Goal: Book appointment/travel/reservation

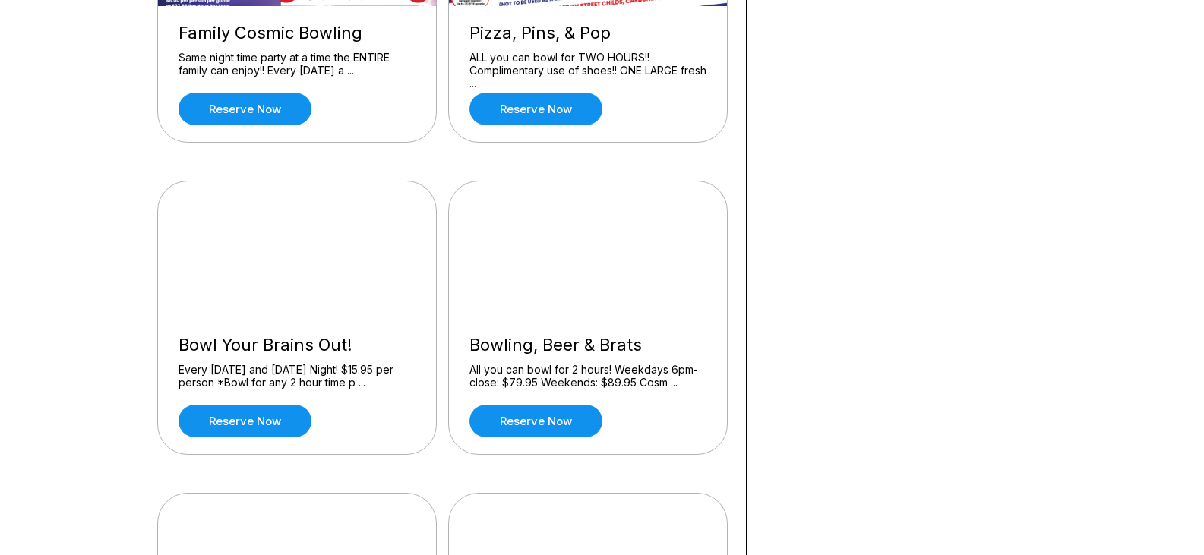
scroll to position [912, 0]
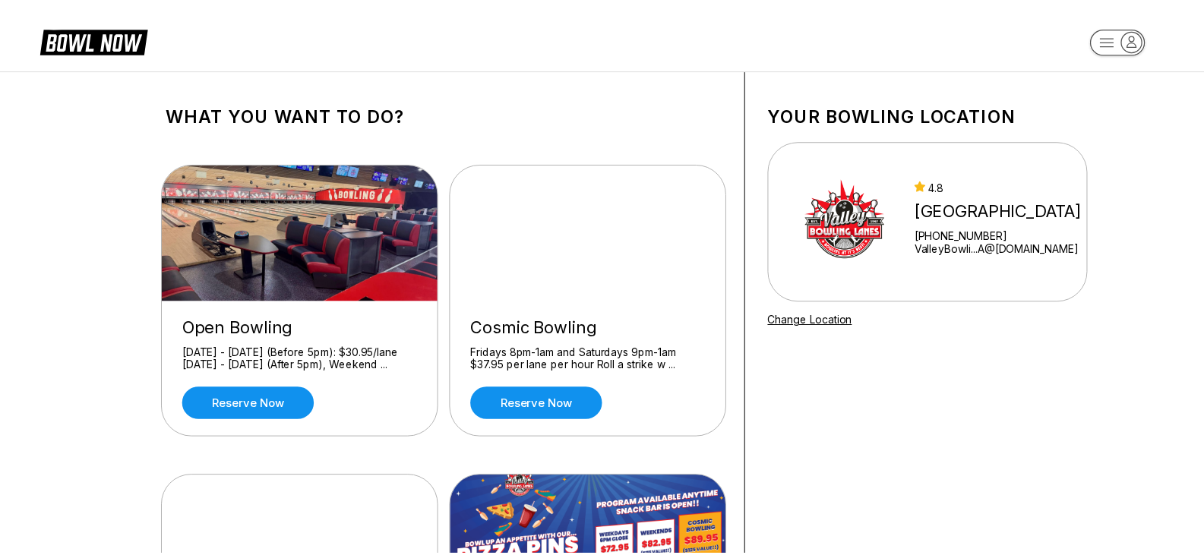
scroll to position [912, 0]
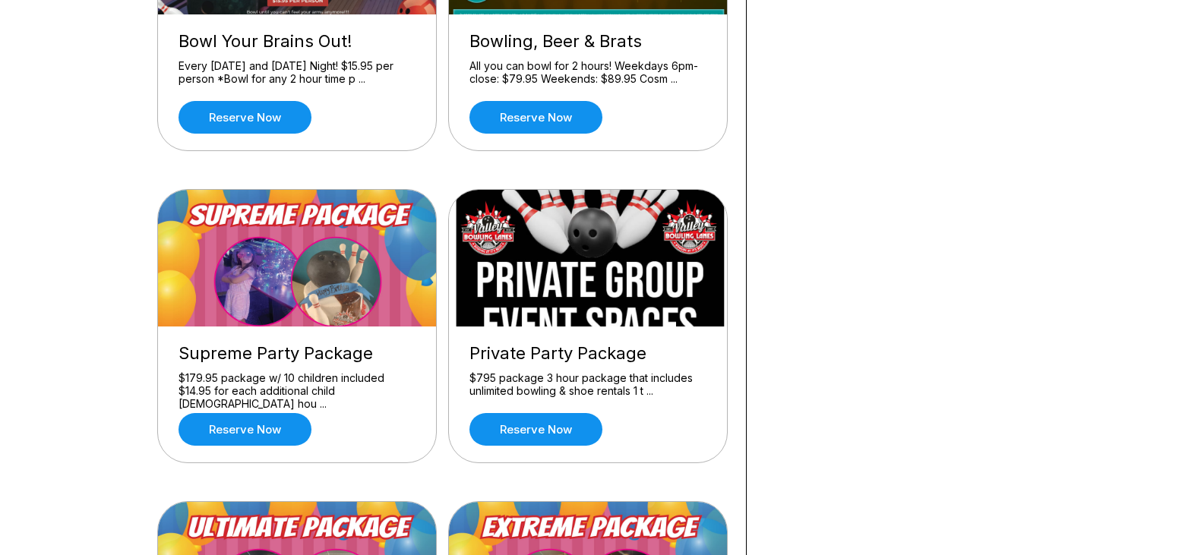
click at [394, 246] on img at bounding box center [298, 258] width 280 height 137
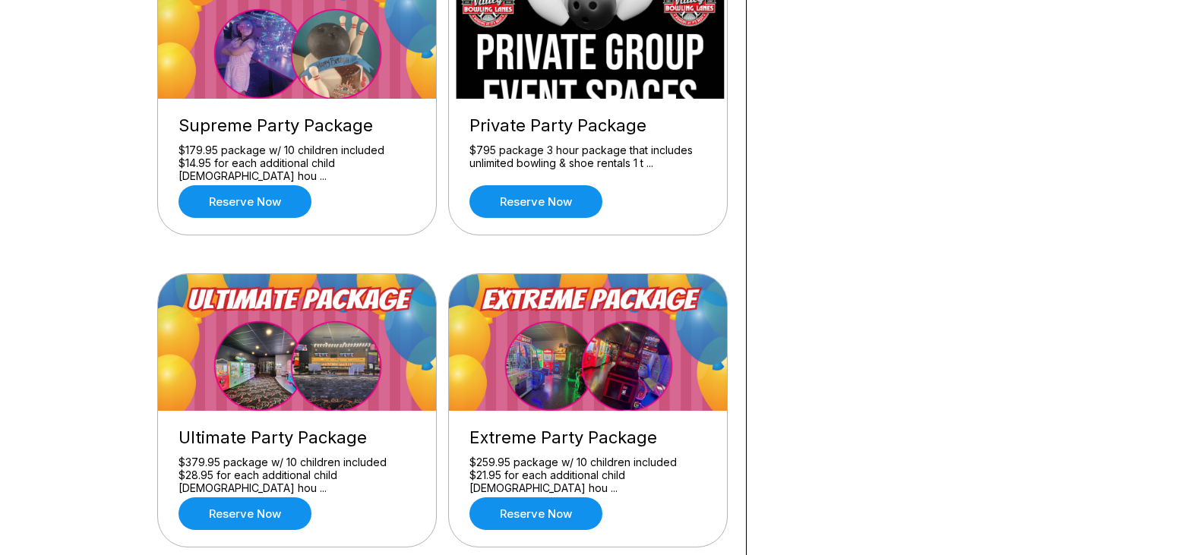
click at [395, 63] on img at bounding box center [298, 30] width 280 height 137
click at [230, 205] on link "Reserve now" at bounding box center [245, 201] width 133 height 33
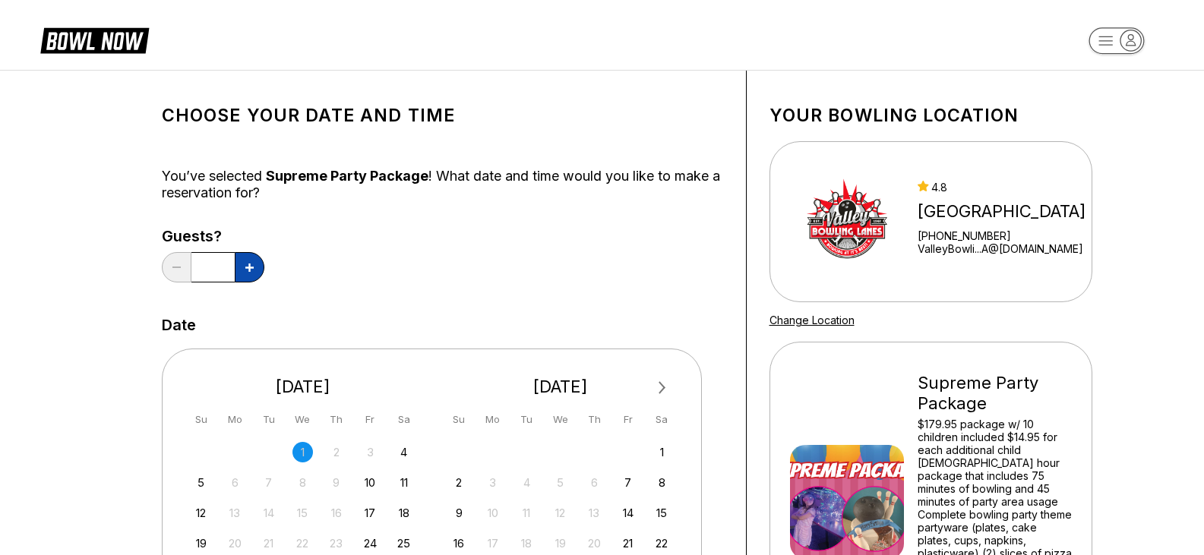
click at [240, 272] on button at bounding box center [250, 267] width 30 height 30
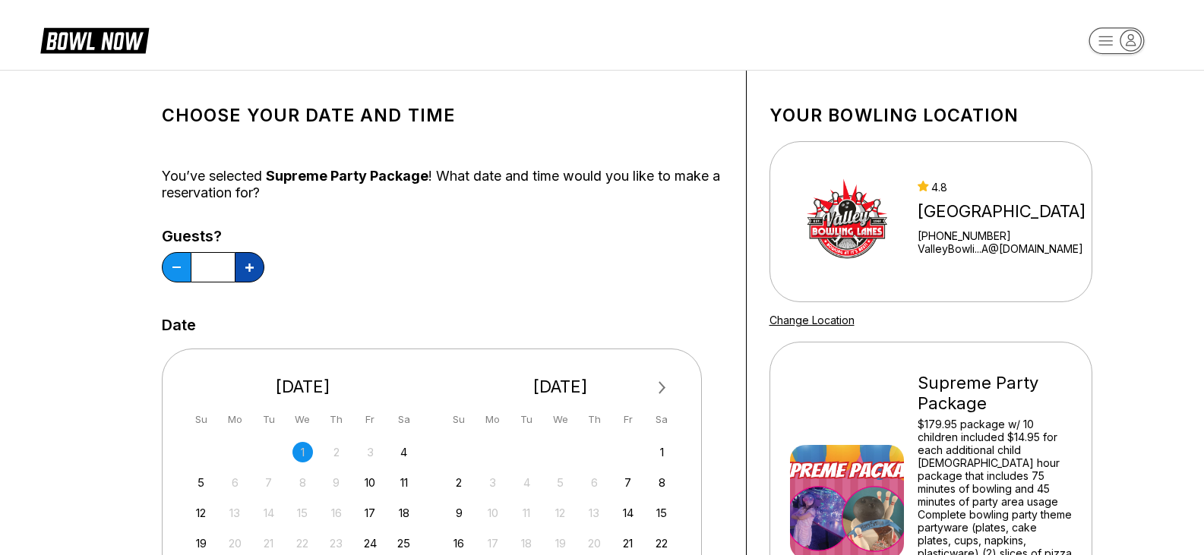
click at [240, 272] on button at bounding box center [250, 267] width 30 height 30
type input "**"
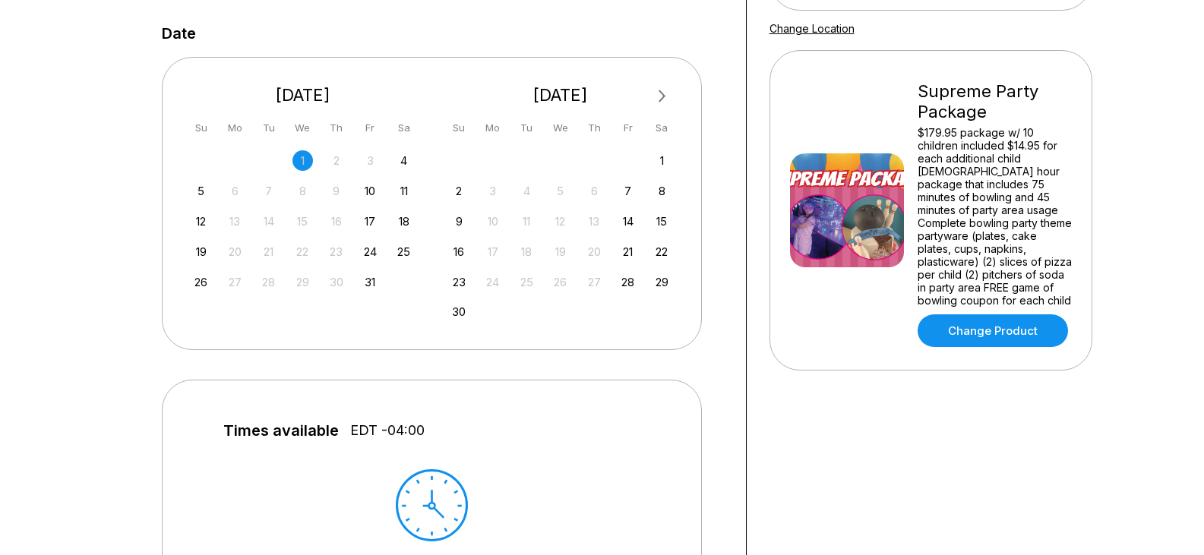
scroll to position [304, 0]
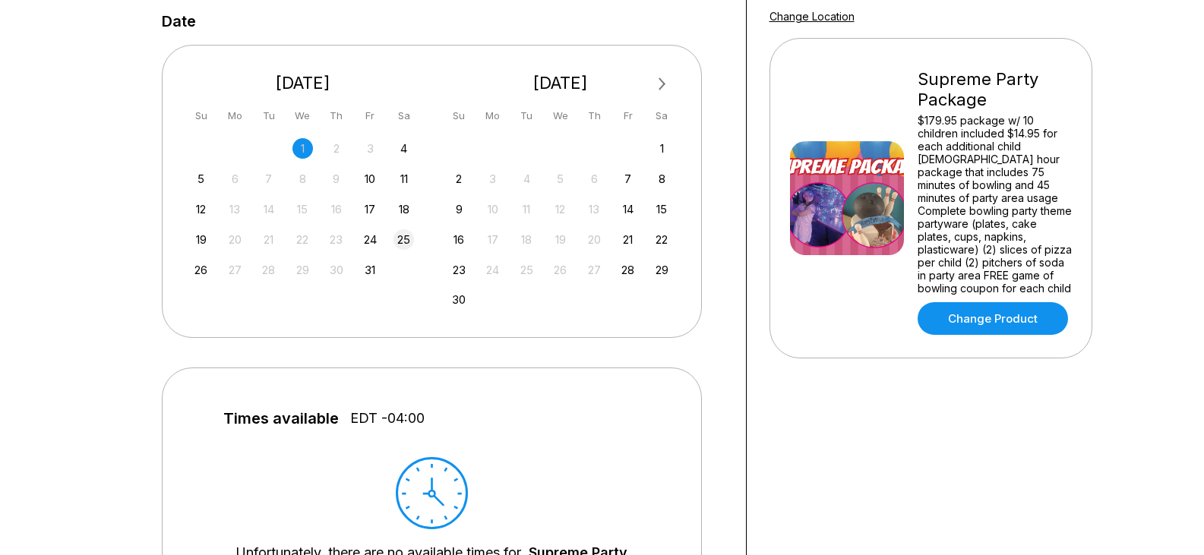
click at [403, 239] on div "25" at bounding box center [404, 239] width 21 height 21
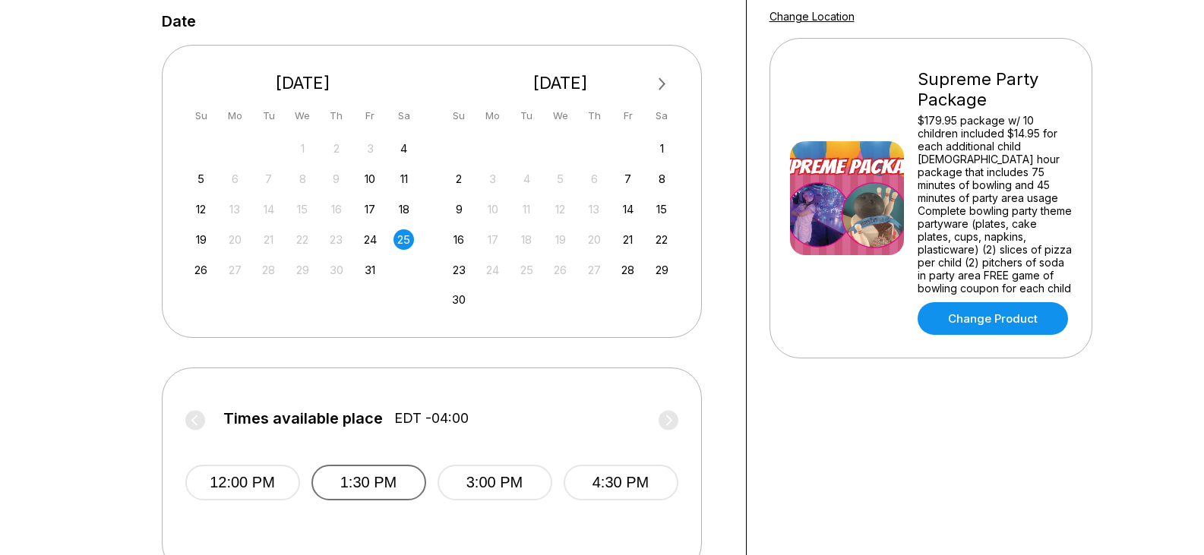
click at [372, 483] on button "1:30 PM" at bounding box center [369, 483] width 115 height 36
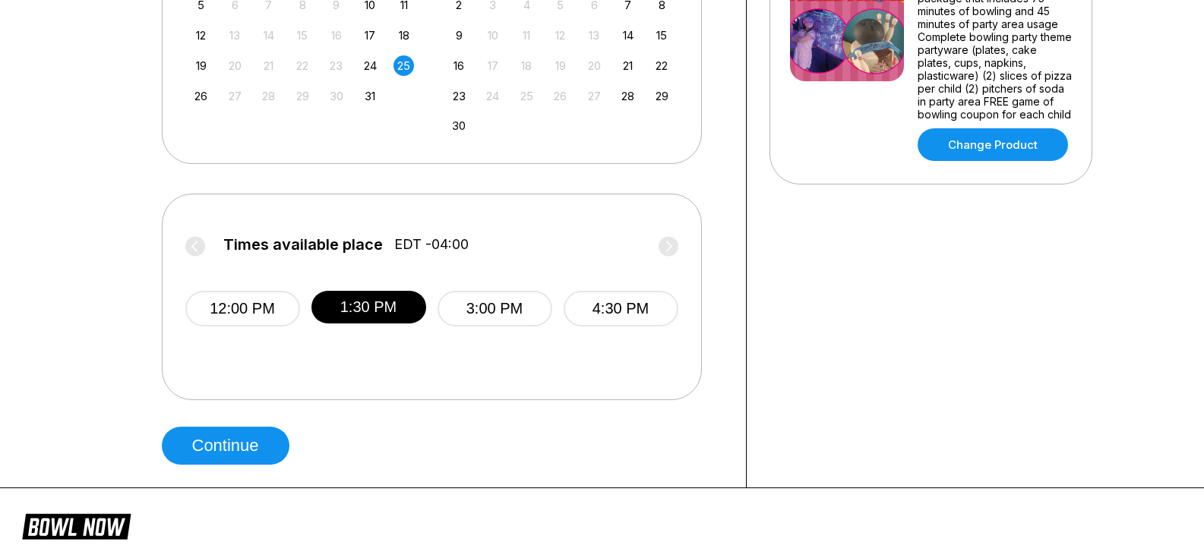
scroll to position [532, 0]
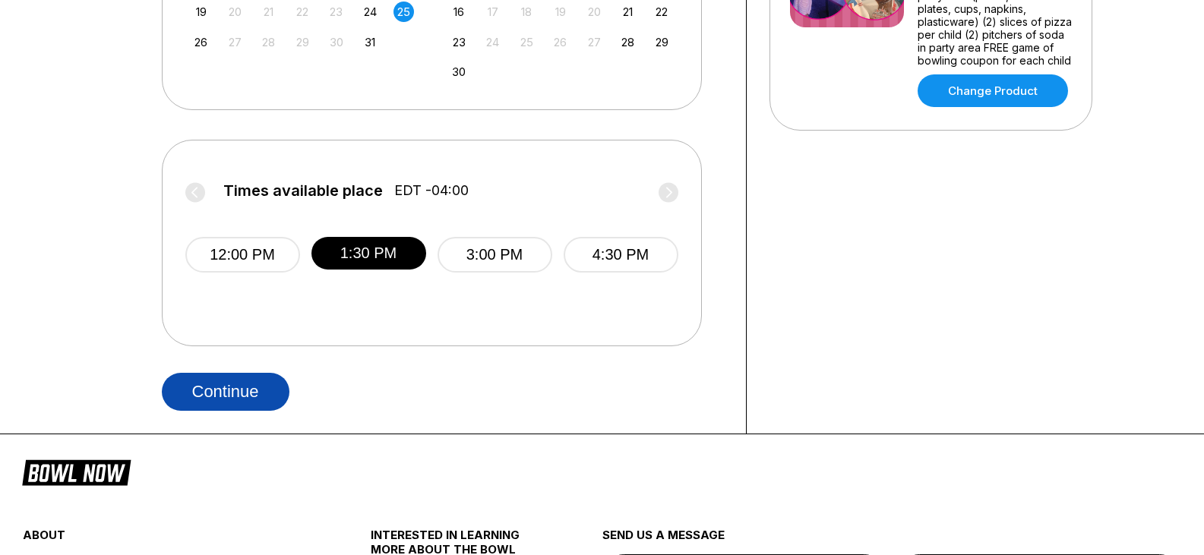
click at [261, 396] on button "Continue" at bounding box center [226, 392] width 128 height 38
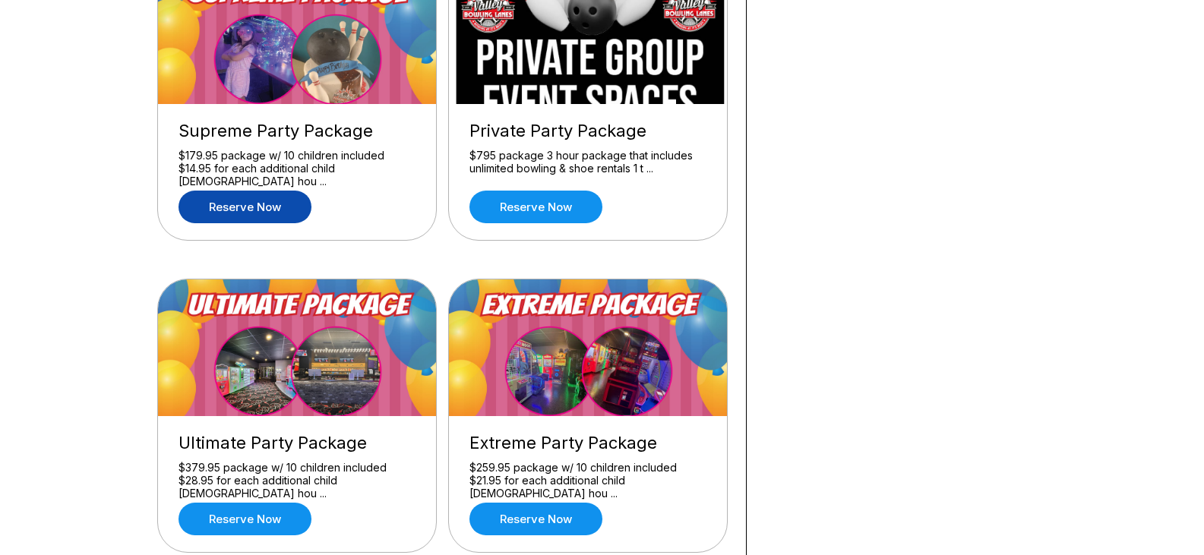
scroll to position [1140, 0]
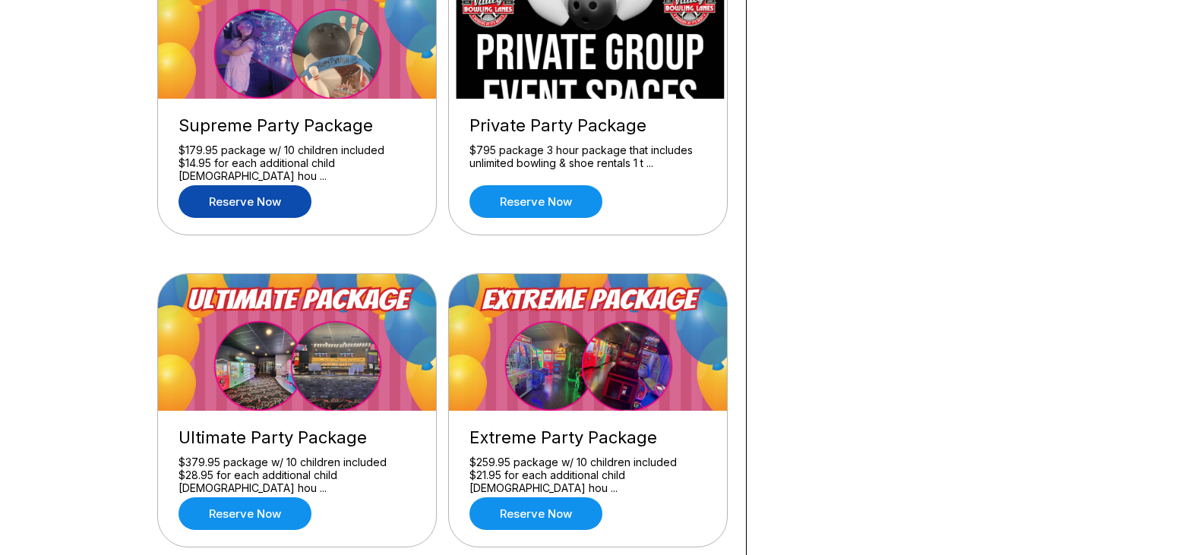
click at [244, 215] on link "Reserve now" at bounding box center [245, 201] width 133 height 33
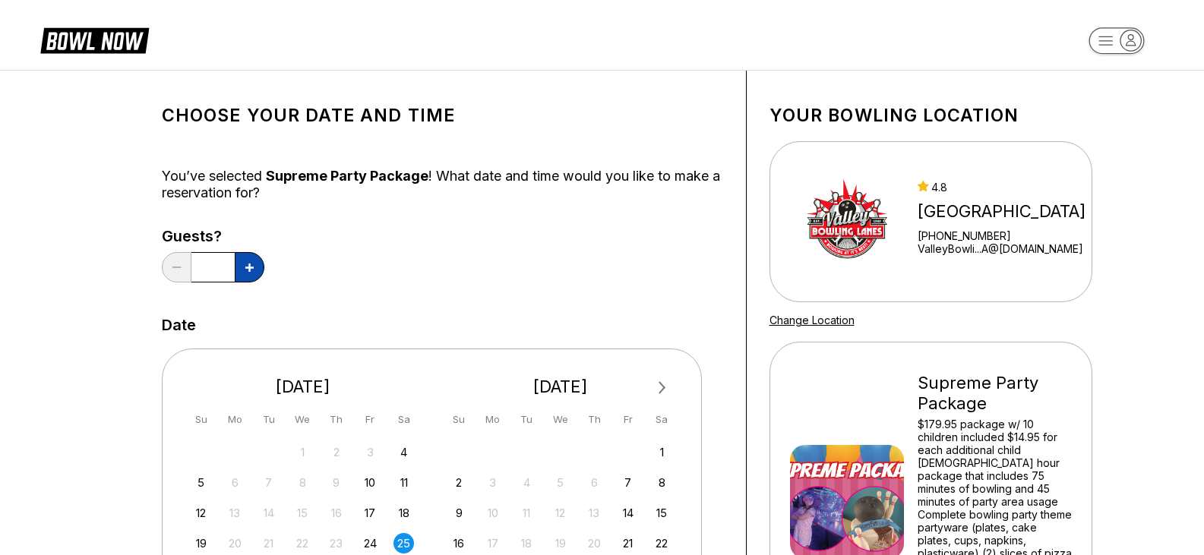
click at [249, 265] on icon at bounding box center [249, 268] width 8 height 8
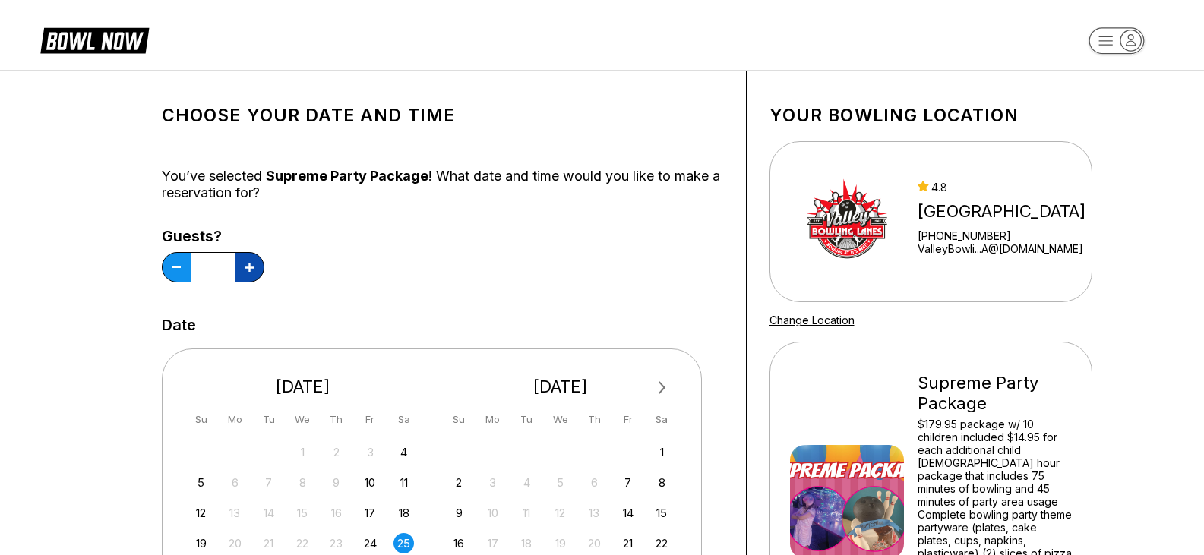
click at [249, 265] on icon at bounding box center [249, 268] width 8 height 8
type input "**"
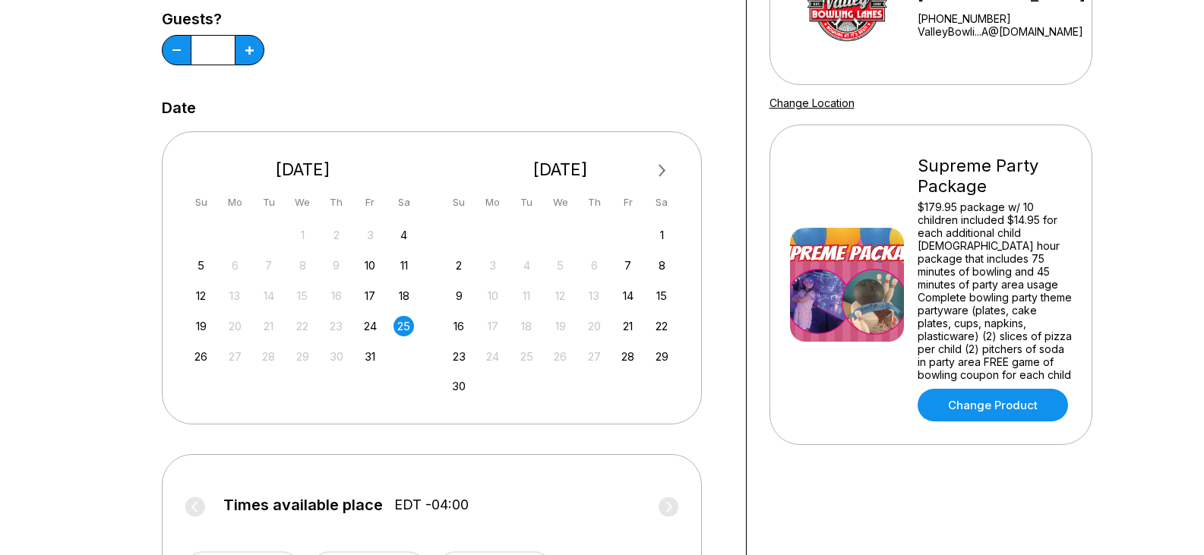
scroll to position [228, 0]
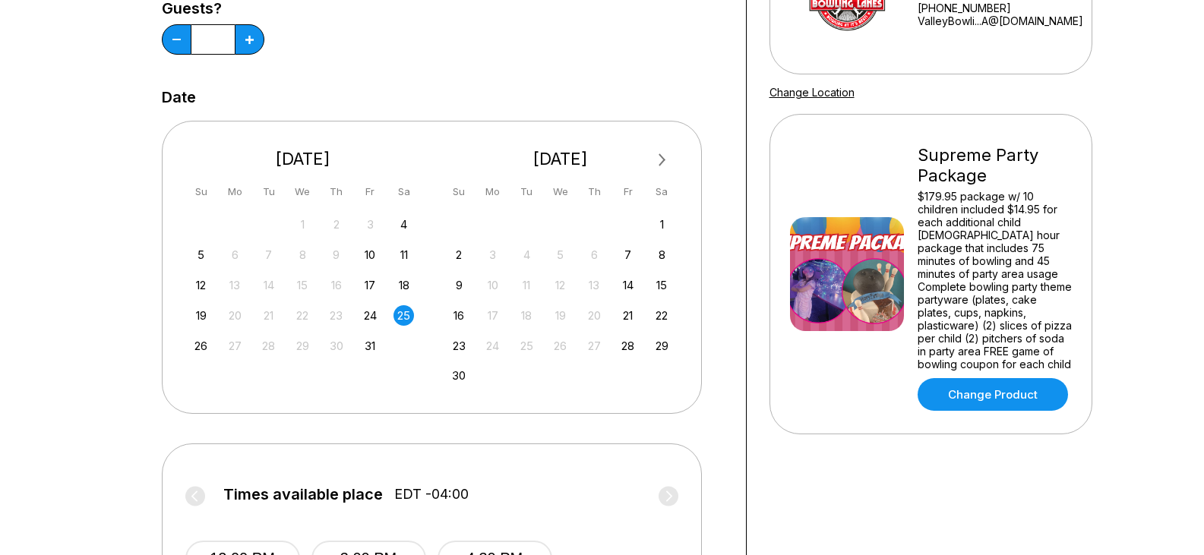
click at [407, 314] on div "25" at bounding box center [404, 315] width 21 height 21
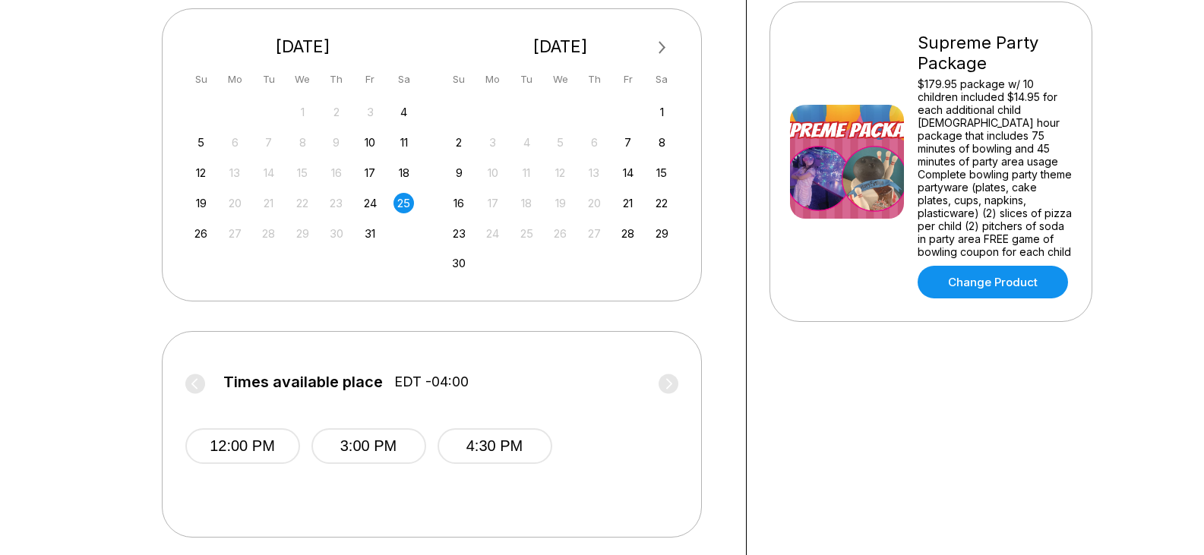
scroll to position [380, 0]
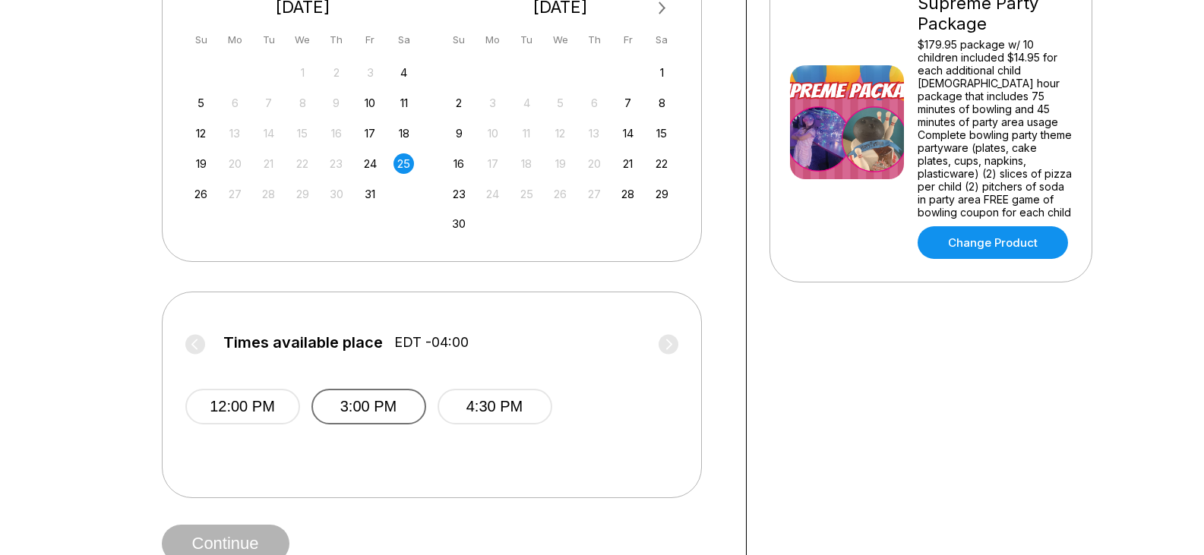
click at [344, 407] on button "3:00 PM" at bounding box center [369, 407] width 115 height 36
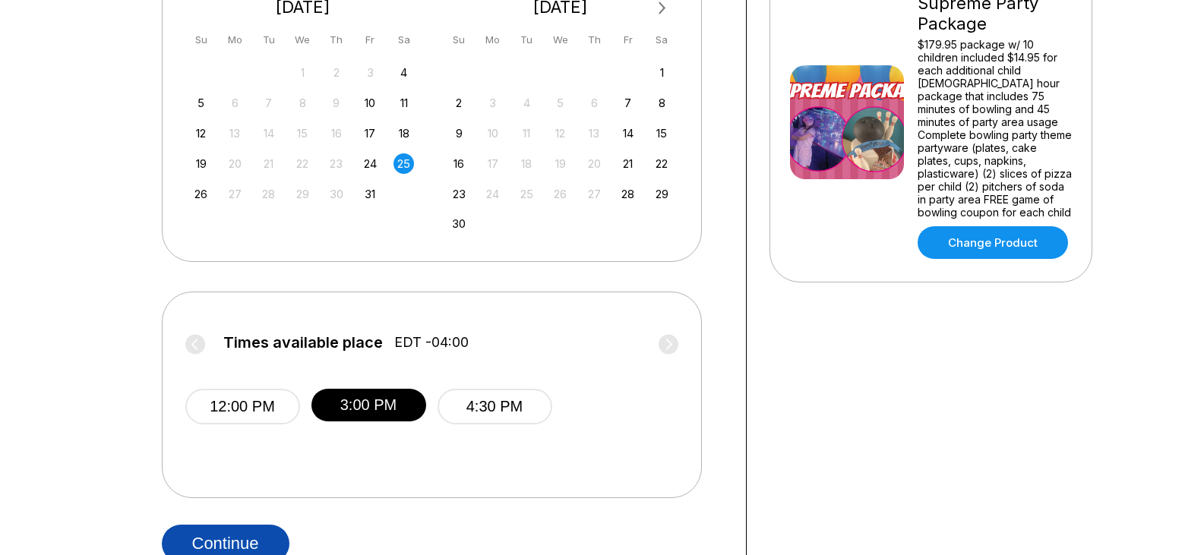
click at [257, 536] on button "Continue" at bounding box center [226, 544] width 128 height 38
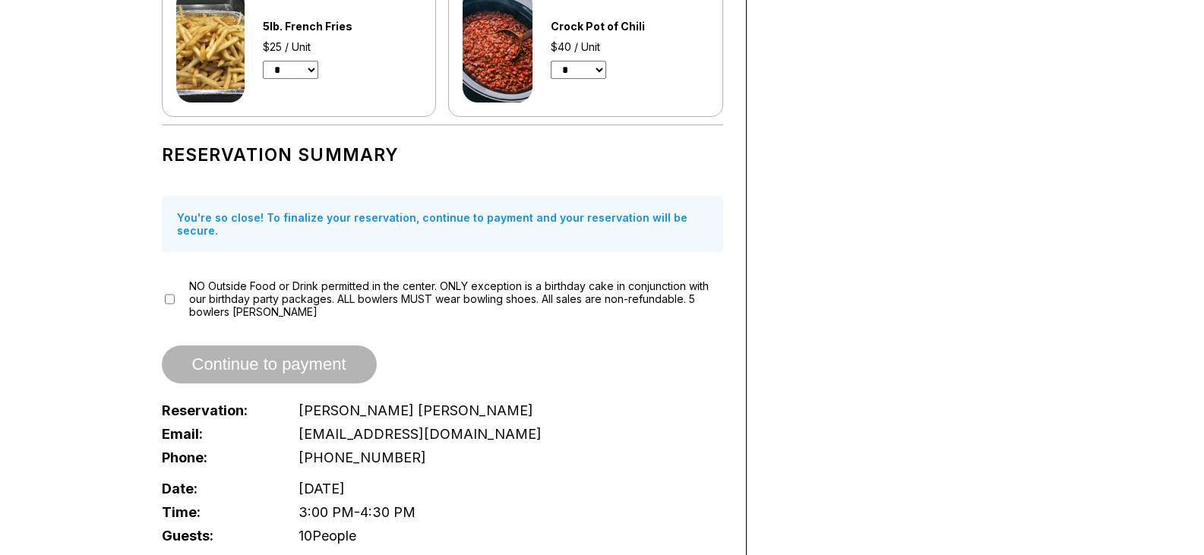
scroll to position [1504, 0]
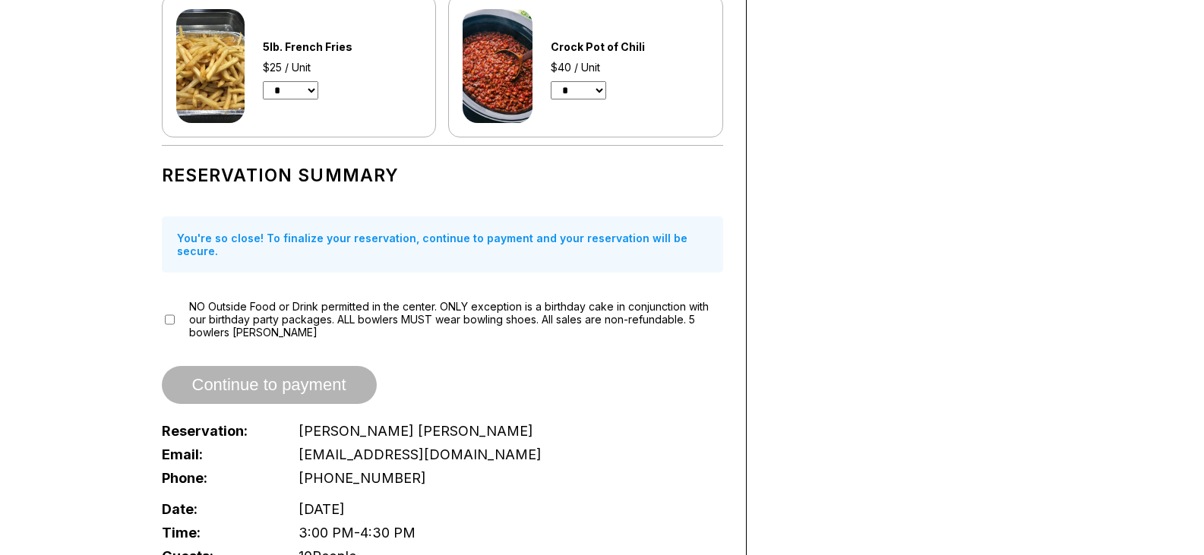
click at [271, 378] on span "Continue to payment" at bounding box center [269, 385] width 215 height 15
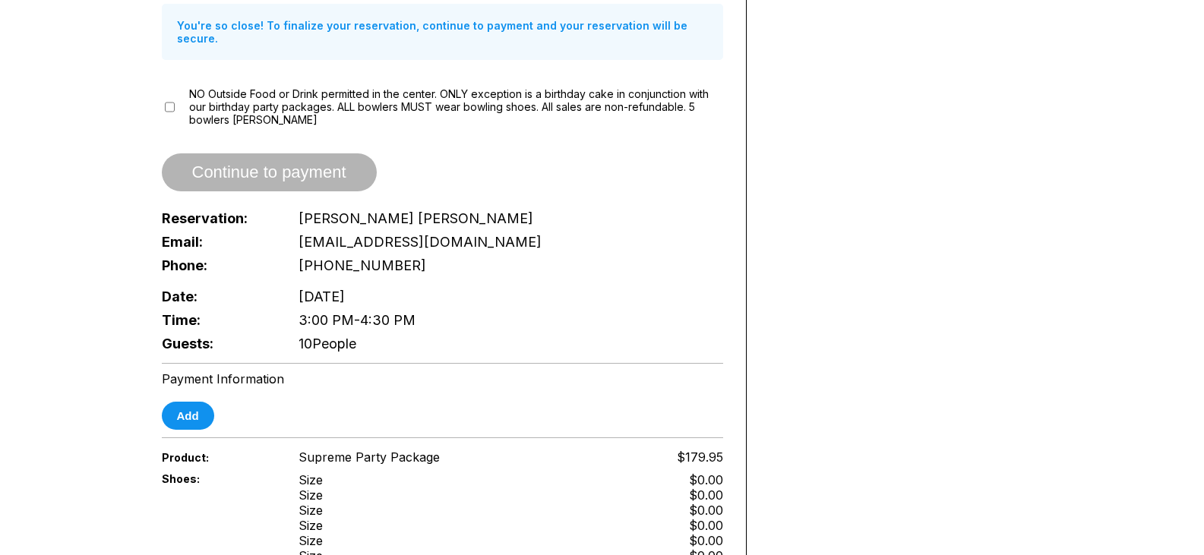
scroll to position [1732, 0]
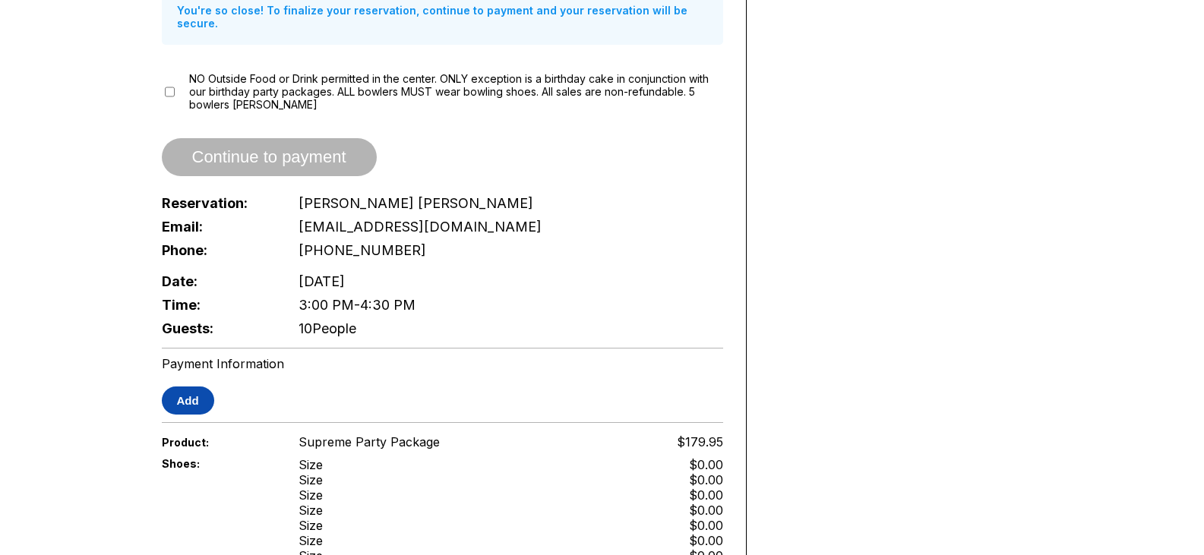
click at [206, 387] on button "Add" at bounding box center [188, 401] width 52 height 28
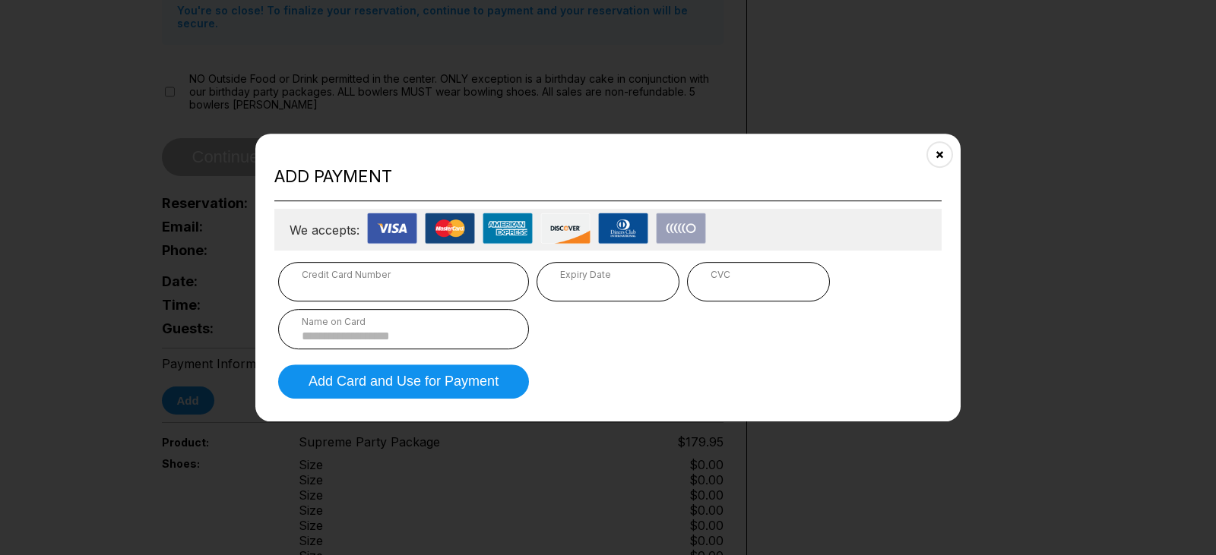
drag, startPoint x: 938, startPoint y: 151, endPoint x: 786, endPoint y: 150, distance: 152.7
click at [938, 151] on icon "Close" at bounding box center [940, 154] width 12 height 12
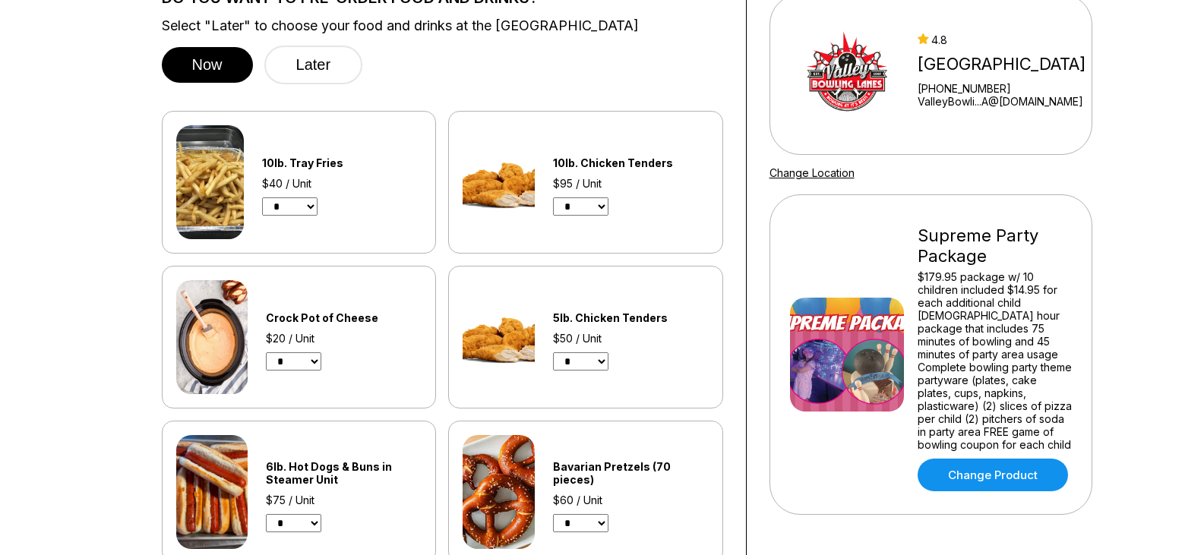
scroll to position [304, 0]
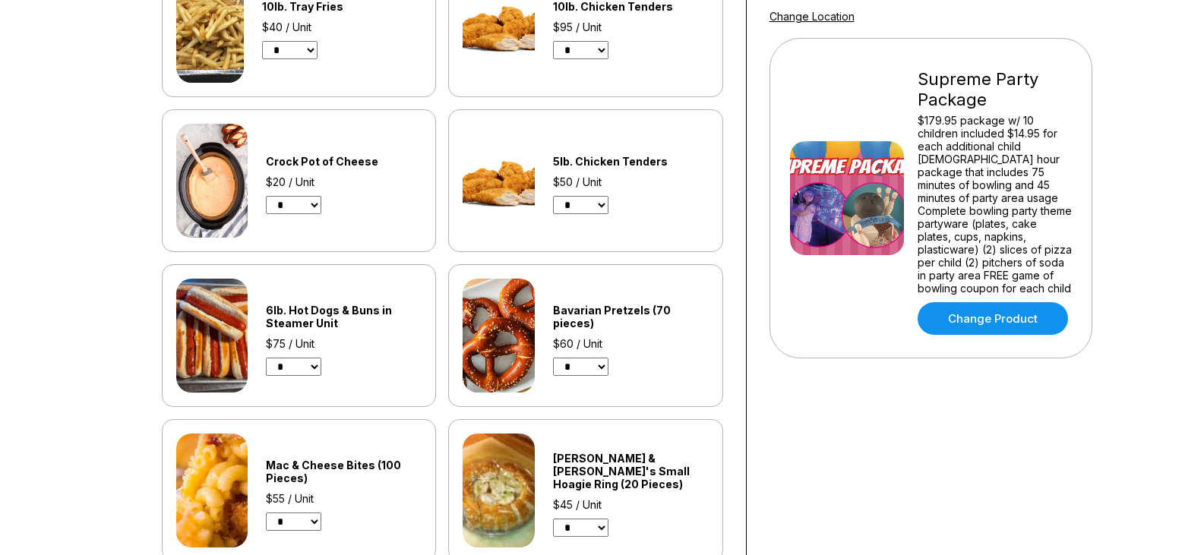
click at [314, 50] on select "* *" at bounding box center [289, 50] width 55 height 18
select select "*"
click at [262, 41] on select "* *" at bounding box center [289, 50] width 55 height 18
click at [603, 48] on select "* *" at bounding box center [580, 50] width 55 height 18
select select "*"
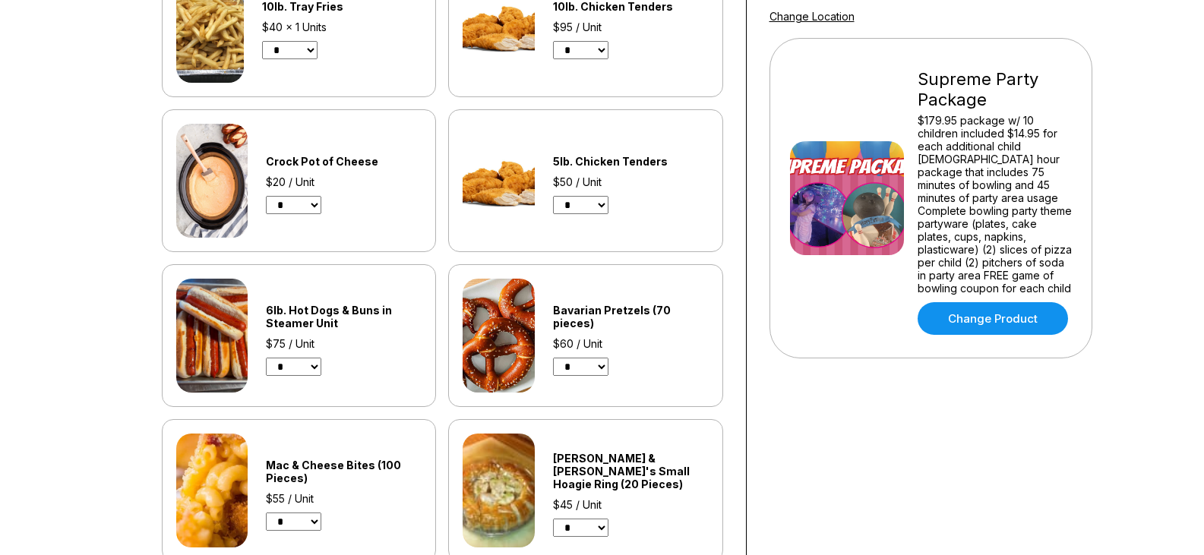
click at [553, 41] on select "* *" at bounding box center [580, 50] width 55 height 18
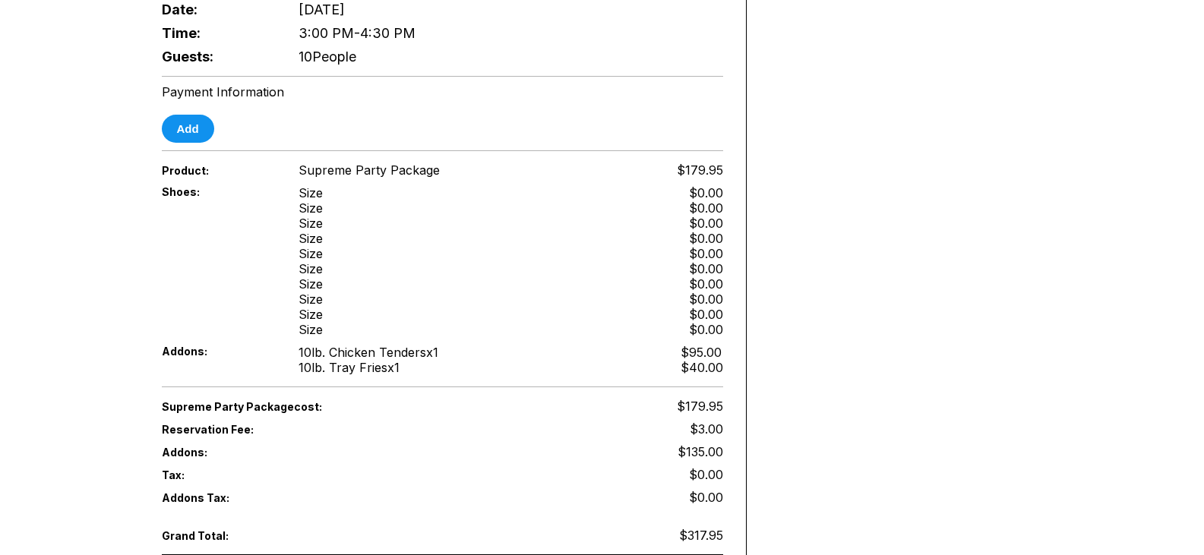
scroll to position [1748, 0]
